Goal: Task Accomplishment & Management: Use online tool/utility

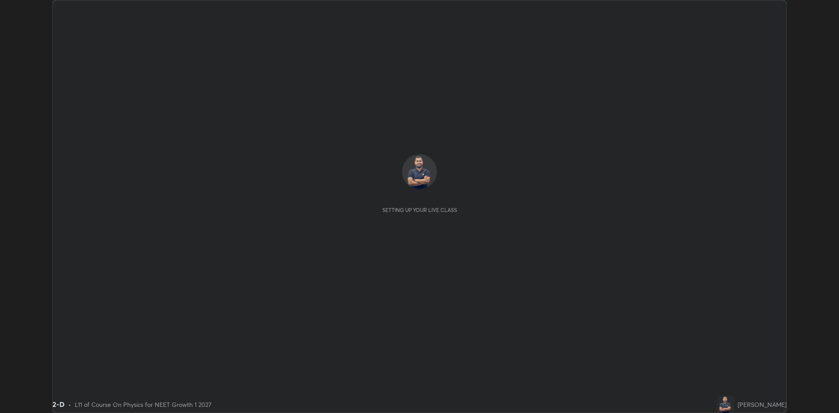
scroll to position [413, 839]
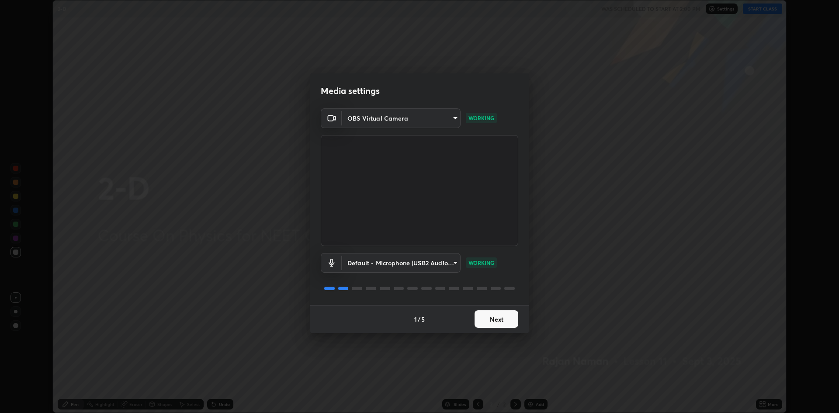
click at [500, 322] on button "Next" at bounding box center [497, 318] width 44 height 17
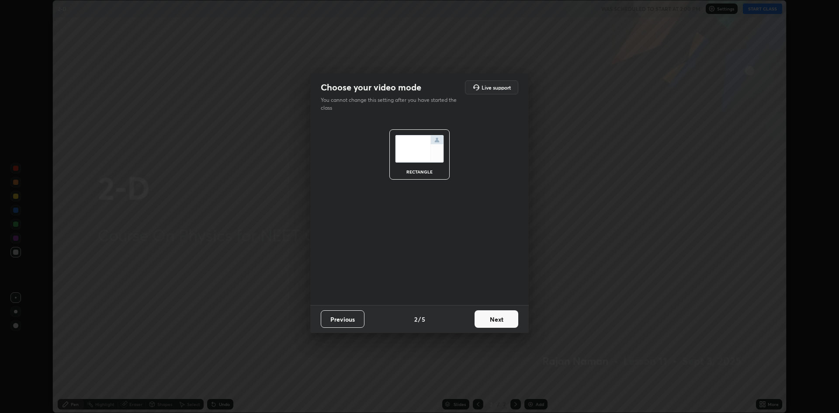
click at [489, 321] on button "Next" at bounding box center [497, 318] width 44 height 17
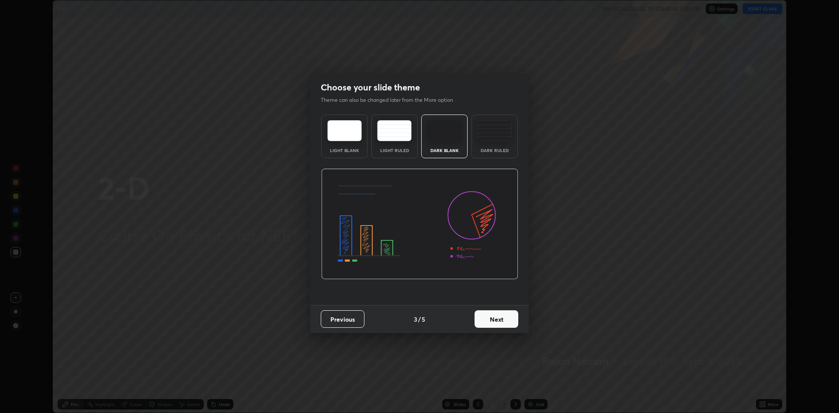
click at [497, 319] on button "Next" at bounding box center [497, 318] width 44 height 17
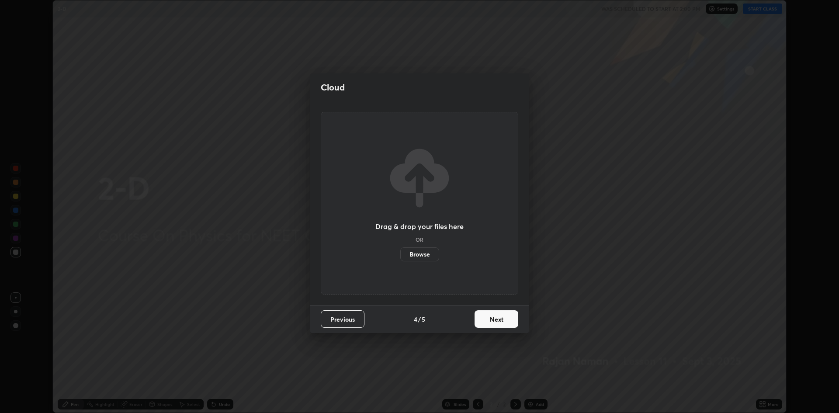
click at [497, 317] on button "Next" at bounding box center [497, 318] width 44 height 17
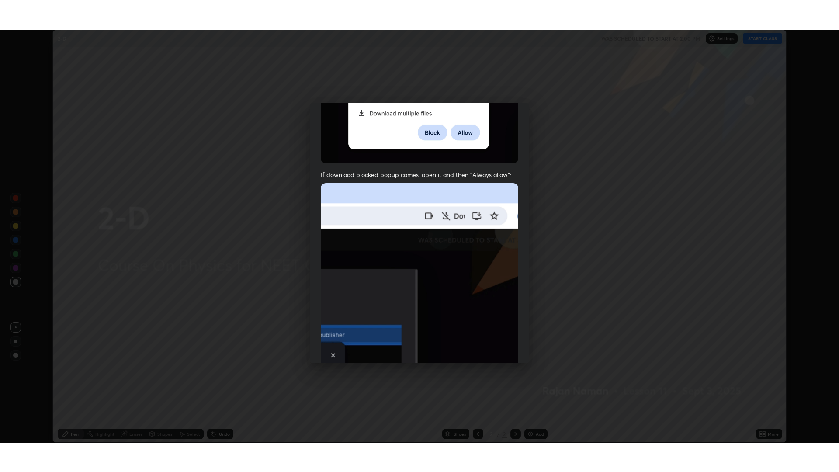
scroll to position [177, 0]
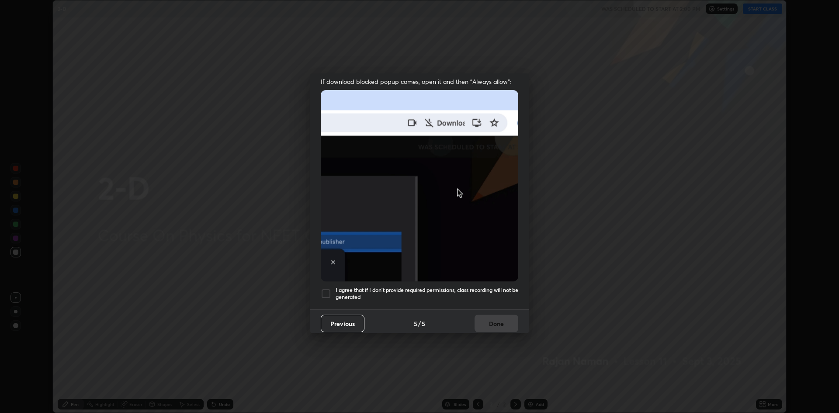
click at [334, 288] on div "I agree that if I don't provide required permissions, class recording will not …" at bounding box center [420, 293] width 198 height 10
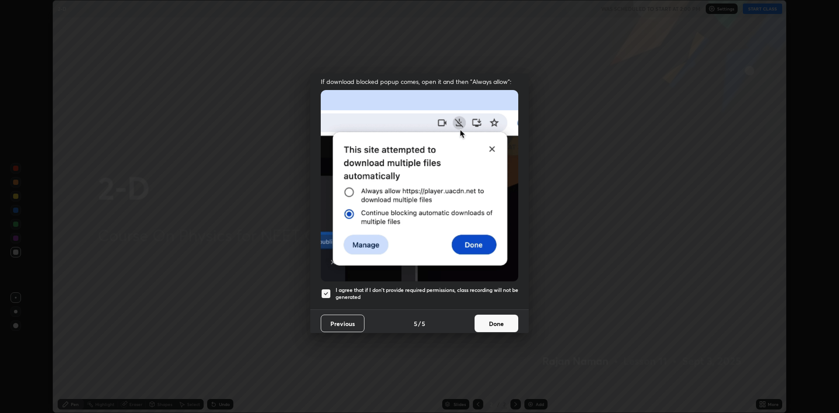
click at [482, 323] on button "Done" at bounding box center [497, 323] width 44 height 17
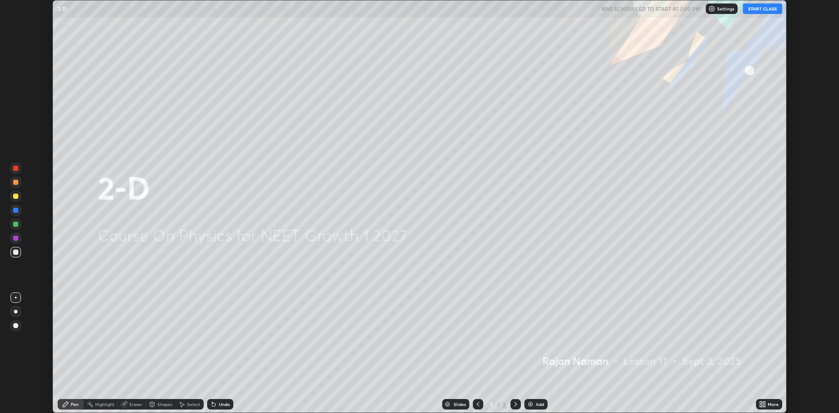
click at [771, 10] on button "START CLASS" at bounding box center [762, 8] width 39 height 10
click at [769, 407] on div "More" at bounding box center [769, 404] width 26 height 10
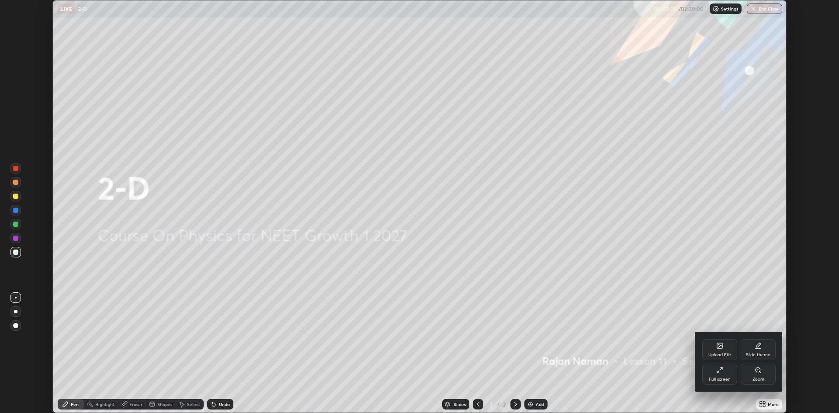
click at [718, 371] on icon at bounding box center [718, 372] width 2 height 2
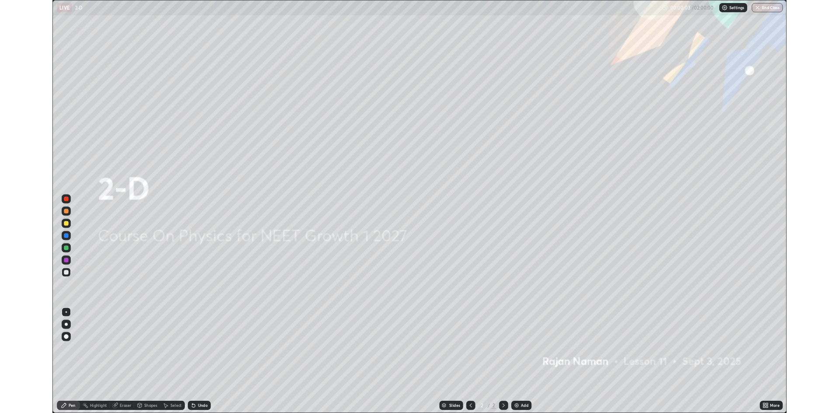
scroll to position [472, 839]
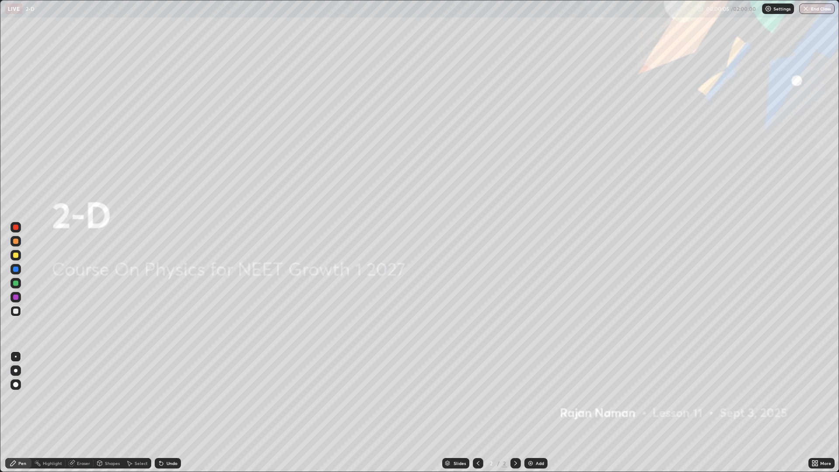
click at [531, 412] on img at bounding box center [530, 463] width 7 height 7
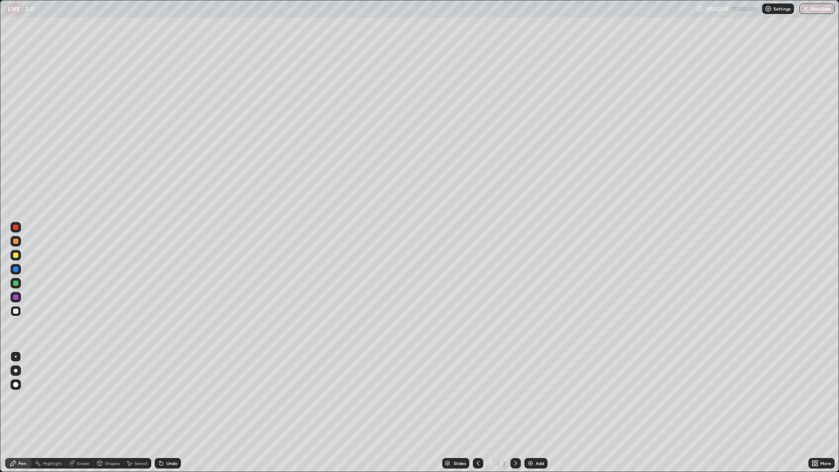
click at [16, 372] on div at bounding box center [15, 370] width 3 height 3
click at [17, 254] on div at bounding box center [15, 255] width 5 height 5
click at [16, 240] on div at bounding box center [15, 241] width 5 height 5
click at [78, 412] on div "Eraser" at bounding box center [83, 463] width 13 height 4
click at [26, 412] on div "Pen" at bounding box center [18, 463] width 26 height 10
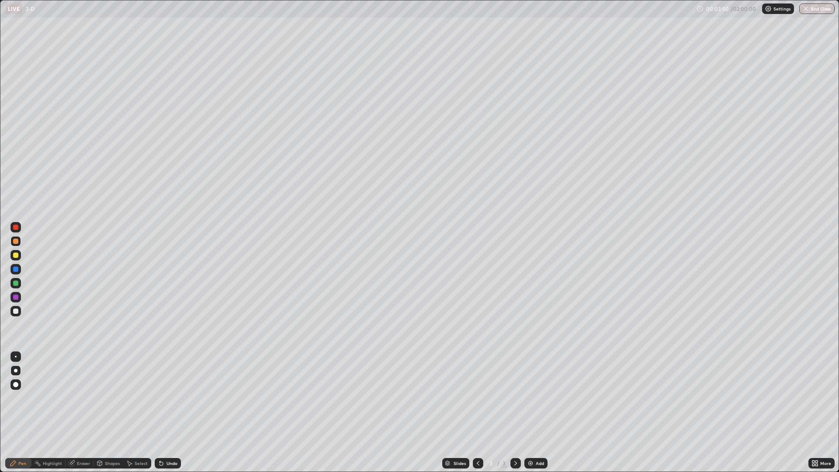
click at [15, 256] on div at bounding box center [15, 255] width 5 height 5
click at [15, 311] on div at bounding box center [15, 310] width 5 height 5
click at [13, 284] on div at bounding box center [15, 283] width 5 height 5
click at [14, 256] on div at bounding box center [15, 255] width 5 height 5
click at [14, 296] on div at bounding box center [15, 297] width 5 height 5
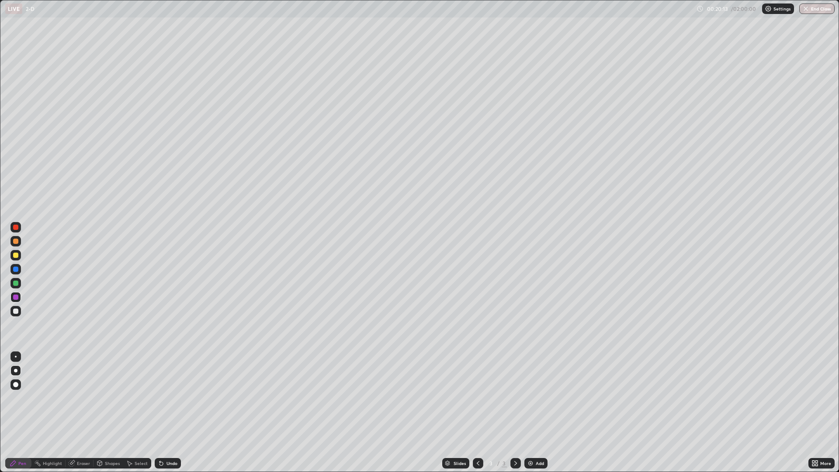
click at [0, 367] on div "Setting up your live class" at bounding box center [419, 236] width 839 height 472
click at [538, 412] on div "Add" at bounding box center [540, 463] width 8 height 4
click at [14, 310] on div at bounding box center [15, 310] width 5 height 5
click at [16, 384] on div at bounding box center [15, 384] width 5 height 5
click at [15, 371] on div at bounding box center [15, 370] width 3 height 3
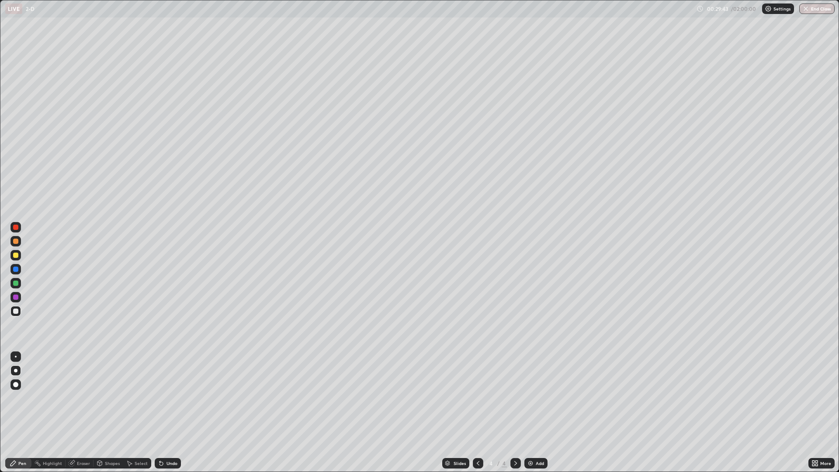
click at [14, 281] on div at bounding box center [15, 283] width 5 height 5
click at [16, 270] on div at bounding box center [15, 269] width 5 height 5
click at [19, 243] on div at bounding box center [15, 241] width 10 height 10
click at [16, 282] on div at bounding box center [15, 283] width 5 height 5
click at [16, 228] on div at bounding box center [15, 227] width 5 height 5
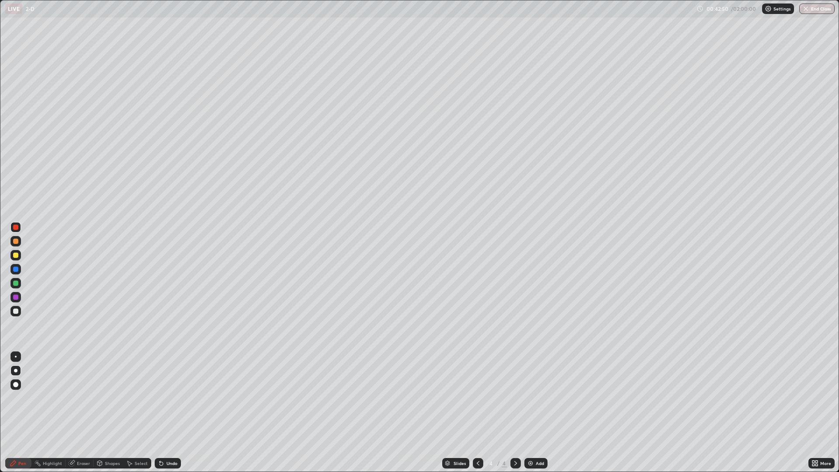
click at [14, 255] on div at bounding box center [15, 255] width 5 height 5
click at [534, 412] on div "Add" at bounding box center [535, 463] width 23 height 10
click at [17, 309] on div at bounding box center [15, 310] width 5 height 5
click at [533, 412] on img at bounding box center [530, 463] width 7 height 7
click at [14, 245] on div at bounding box center [15, 241] width 10 height 10
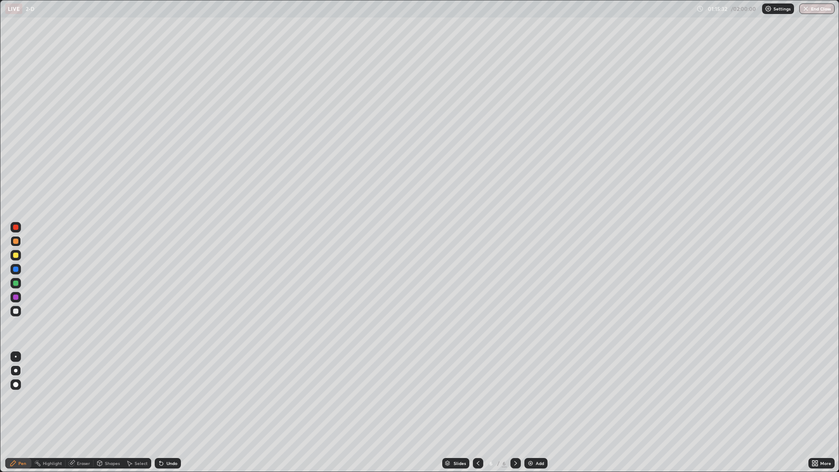
click at [13, 256] on div at bounding box center [15, 255] width 5 height 5
click at [17, 309] on div at bounding box center [15, 310] width 5 height 5
click at [19, 258] on div at bounding box center [15, 255] width 10 height 10
click at [76, 412] on div "Eraser" at bounding box center [80, 463] width 28 height 10
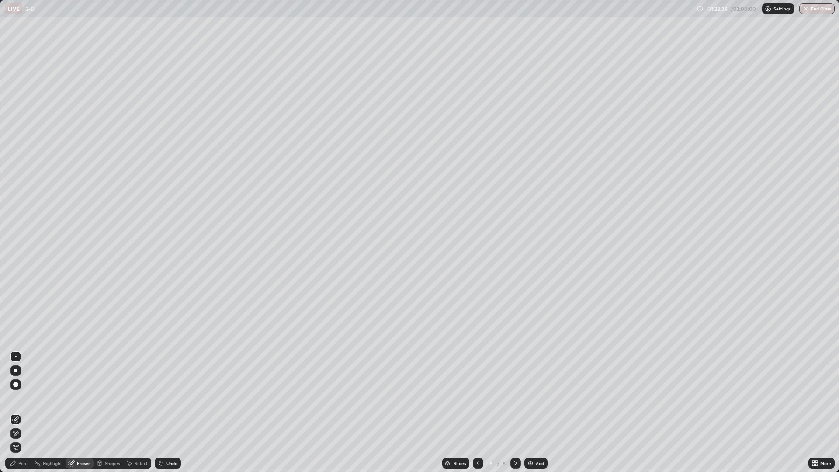
click at [19, 412] on div "Pen" at bounding box center [22, 463] width 8 height 4
click at [14, 312] on div at bounding box center [15, 310] width 5 height 5
click at [15, 284] on div at bounding box center [15, 283] width 5 height 5
click at [16, 311] on div at bounding box center [15, 310] width 5 height 5
click at [539, 412] on div "Add" at bounding box center [535, 463] width 23 height 10
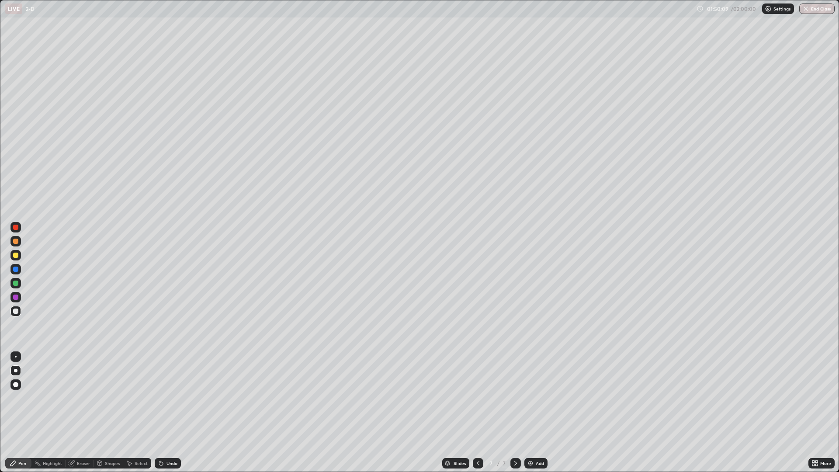
click at [814, 12] on button "End Class" at bounding box center [816, 8] width 35 height 10
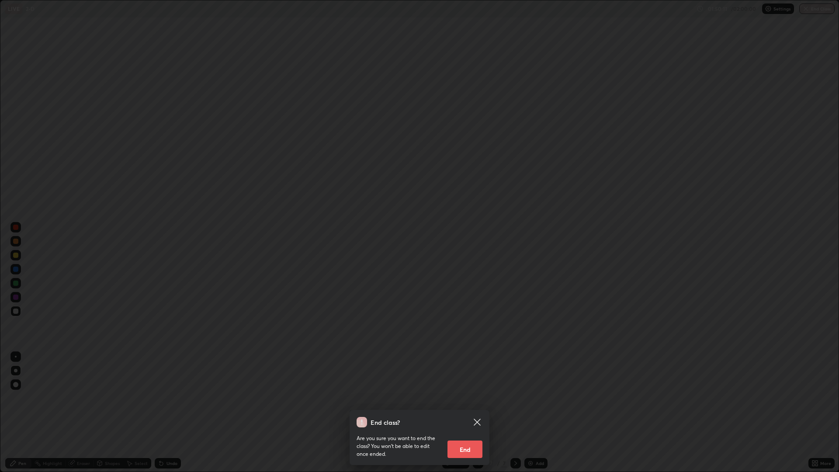
click at [467, 412] on button "End" at bounding box center [464, 448] width 35 height 17
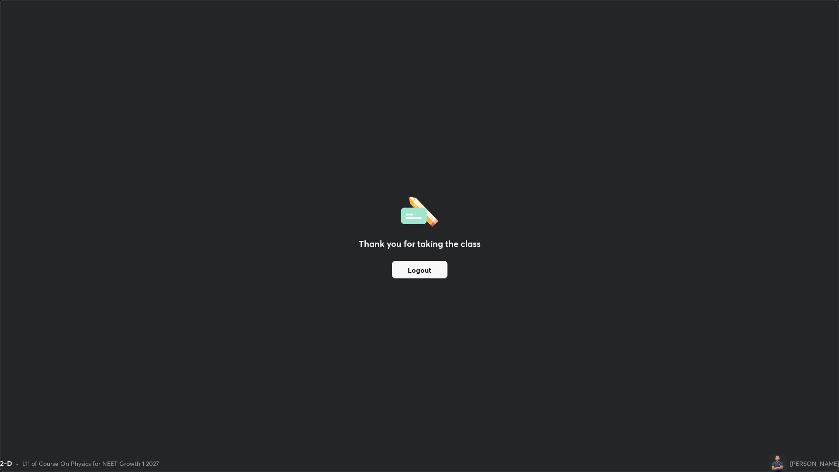
click at [433, 266] on button "Logout" at bounding box center [419, 269] width 55 height 17
click at [428, 271] on button "Logout" at bounding box center [419, 269] width 55 height 17
click at [430, 271] on button "Logout" at bounding box center [419, 269] width 55 height 17
click at [424, 276] on button "Logout" at bounding box center [419, 269] width 55 height 17
click at [430, 269] on button "Logout" at bounding box center [419, 269] width 55 height 17
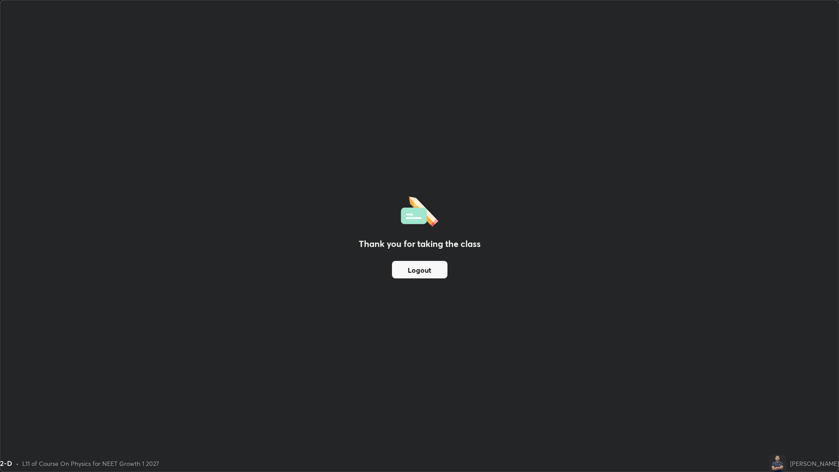
click at [430, 269] on button "Logout" at bounding box center [419, 269] width 55 height 17
click at [428, 271] on button "Logout" at bounding box center [419, 269] width 55 height 17
click at [429, 272] on button "Logout" at bounding box center [419, 269] width 55 height 17
click at [429, 273] on button "Logout" at bounding box center [419, 269] width 55 height 17
click at [430, 275] on button "Logout" at bounding box center [419, 269] width 55 height 17
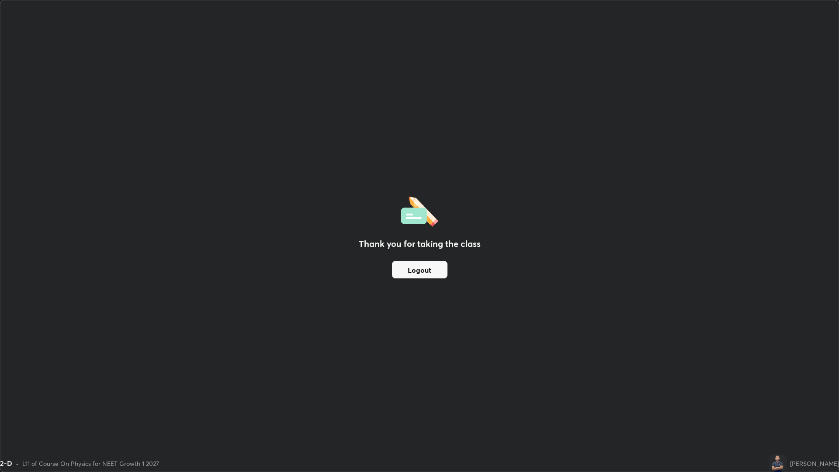
click at [433, 6] on div "2-D" at bounding box center [379, 8] width 748 height 17
click at [414, 57] on div "Thank you for taking the class Logout" at bounding box center [419, 235] width 838 height 471
click at [450, 50] on div "Thank you for taking the class Logout" at bounding box center [419, 235] width 838 height 471
click at [437, 47] on div "Thank you for taking the class Logout" at bounding box center [419, 235] width 838 height 471
click at [430, 273] on button "Logout" at bounding box center [419, 269] width 55 height 17
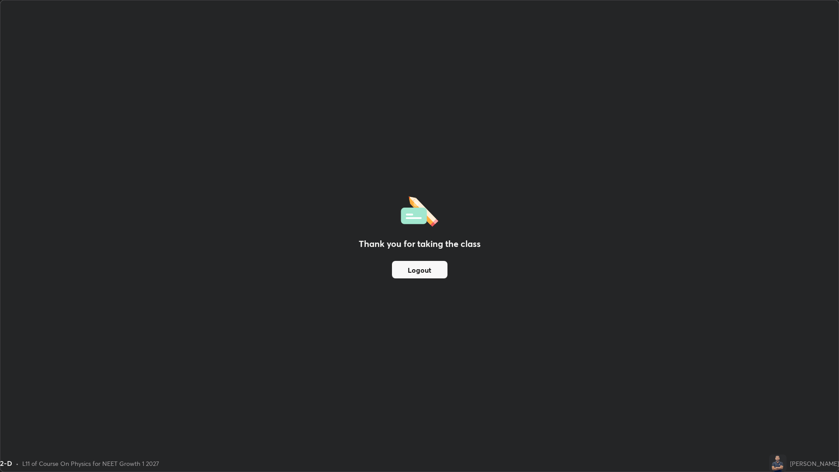
click at [429, 274] on button "Logout" at bounding box center [419, 269] width 55 height 17
click at [430, 269] on button "Logout" at bounding box center [419, 269] width 55 height 17
click at [431, 264] on button "Logout" at bounding box center [419, 269] width 55 height 17
click at [432, 264] on button "Logout" at bounding box center [419, 269] width 55 height 17
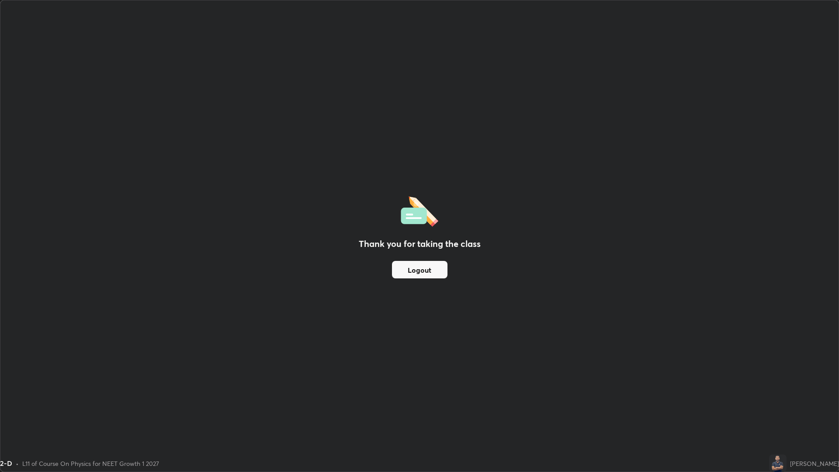
click at [432, 264] on button "Logout" at bounding box center [419, 269] width 55 height 17
click at [597, 286] on div "Thank you for taking the class Logout" at bounding box center [419, 235] width 838 height 471
click at [438, 274] on button "Logout" at bounding box center [419, 269] width 55 height 17
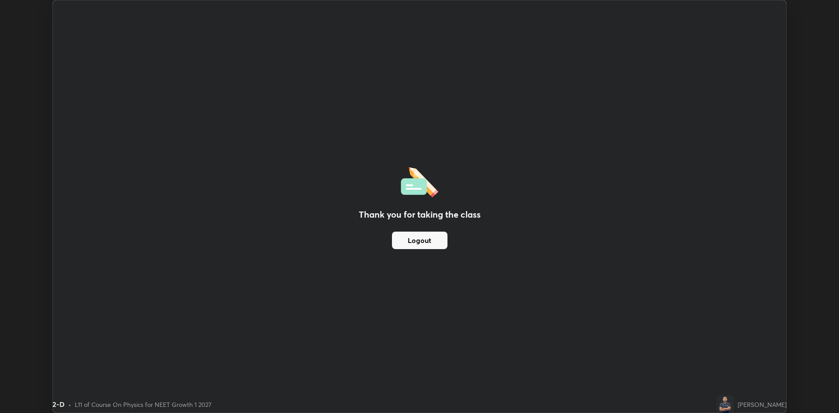
scroll to position [43283, 42857]
click at [437, 242] on button "Logout" at bounding box center [419, 240] width 55 height 17
click at [439, 246] on button "Logout" at bounding box center [419, 240] width 55 height 17
click at [434, 233] on button "Logout" at bounding box center [419, 240] width 55 height 17
click at [438, 241] on button "Logout" at bounding box center [419, 240] width 55 height 17
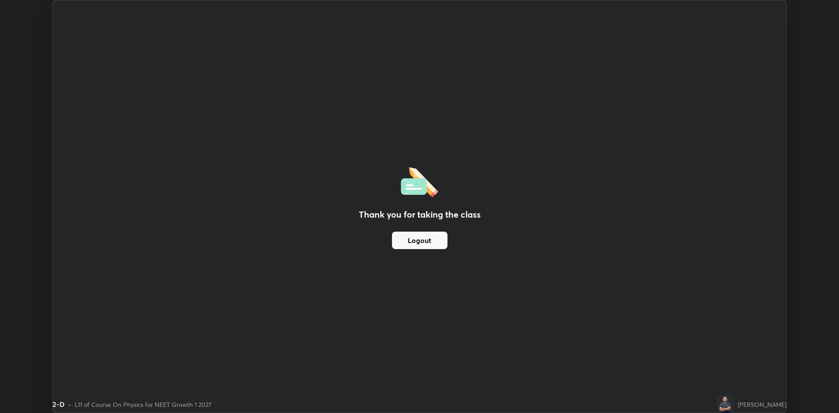
click at [440, 245] on button "Logout" at bounding box center [419, 240] width 55 height 17
click at [442, 246] on button "Logout" at bounding box center [419, 240] width 55 height 17
click at [443, 248] on button "Logout" at bounding box center [419, 240] width 55 height 17
click at [409, 237] on button "Logout" at bounding box center [419, 240] width 55 height 17
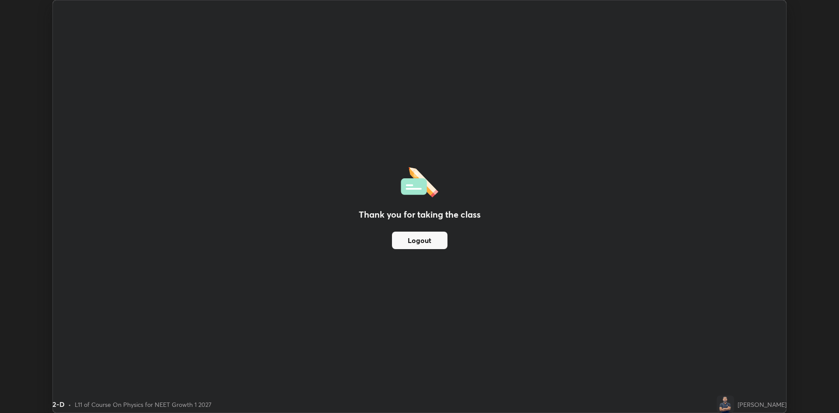
click at [409, 243] on button "Logout" at bounding box center [419, 240] width 55 height 17
click at [407, 245] on button "Logout" at bounding box center [419, 240] width 55 height 17
click at [424, 232] on button "Logout" at bounding box center [419, 240] width 55 height 17
click at [352, 4] on div "2-D" at bounding box center [379, 8] width 643 height 17
click at [323, 51] on div "Thank you for taking the class Logout" at bounding box center [419, 206] width 733 height 412
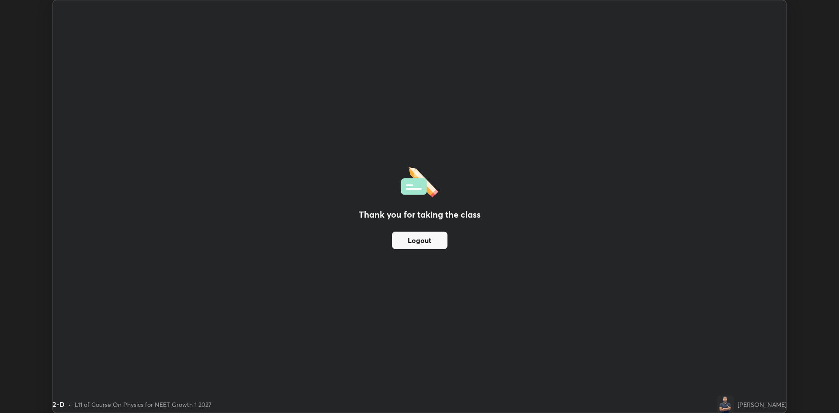
click at [389, 7] on div "2-D" at bounding box center [379, 8] width 643 height 17
click at [393, 6] on div "2-D" at bounding box center [379, 8] width 643 height 17
